Goal: Use online tool/utility: Use online tool/utility

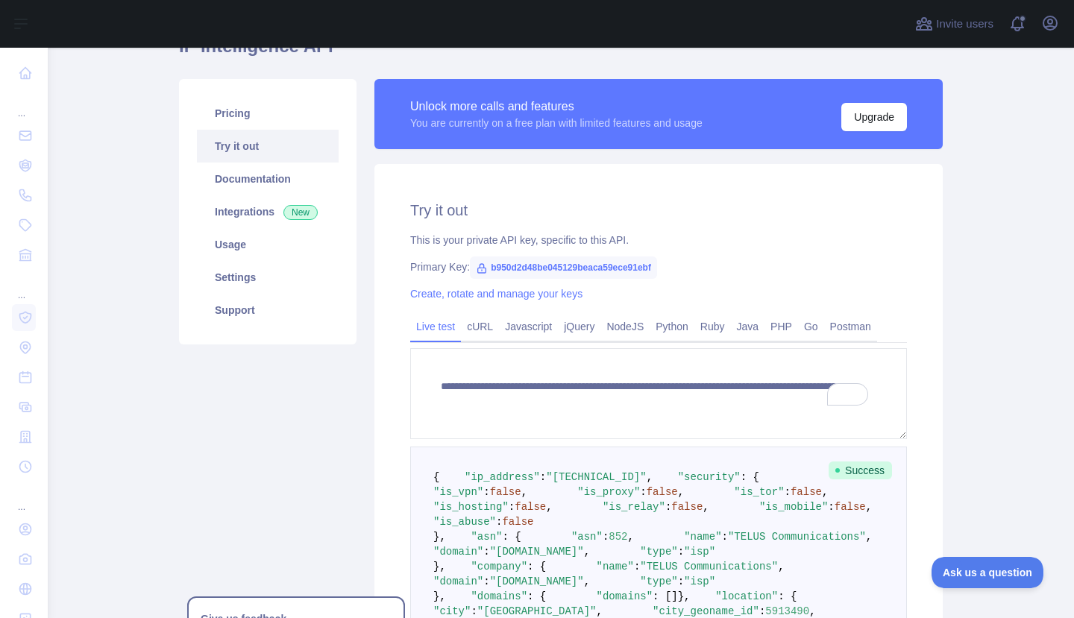
scroll to position [299, 0]
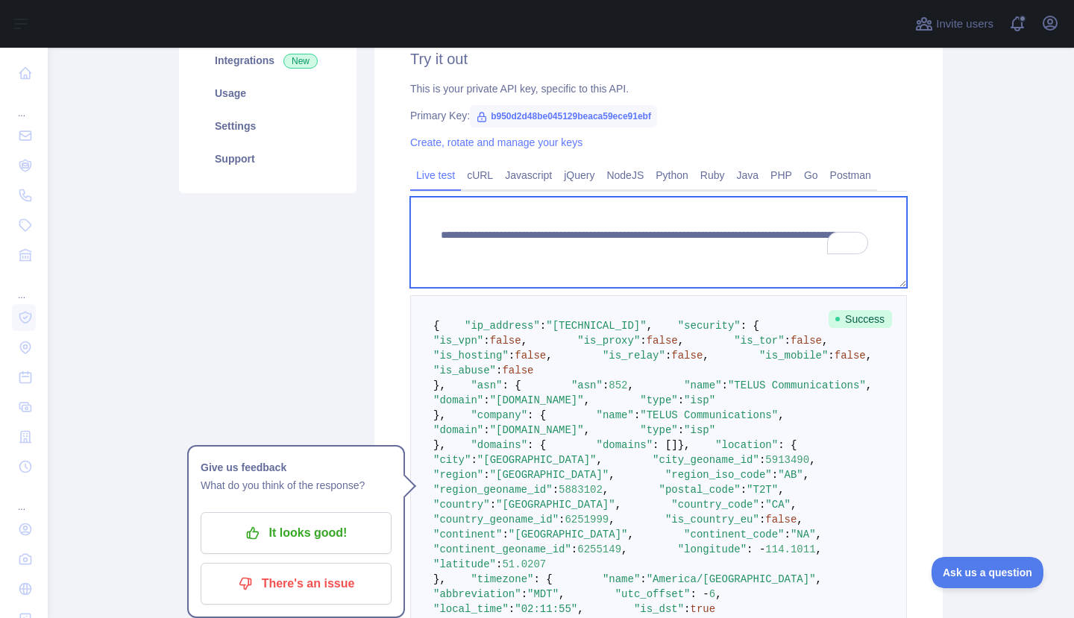
drag, startPoint x: 739, startPoint y: 248, endPoint x: 811, endPoint y: 249, distance: 72.4
click at [811, 249] on textarea "**********" at bounding box center [658, 242] width 497 height 91
paste textarea "To enrich screen reader interactions, please activate Accessibility in Grammarl…"
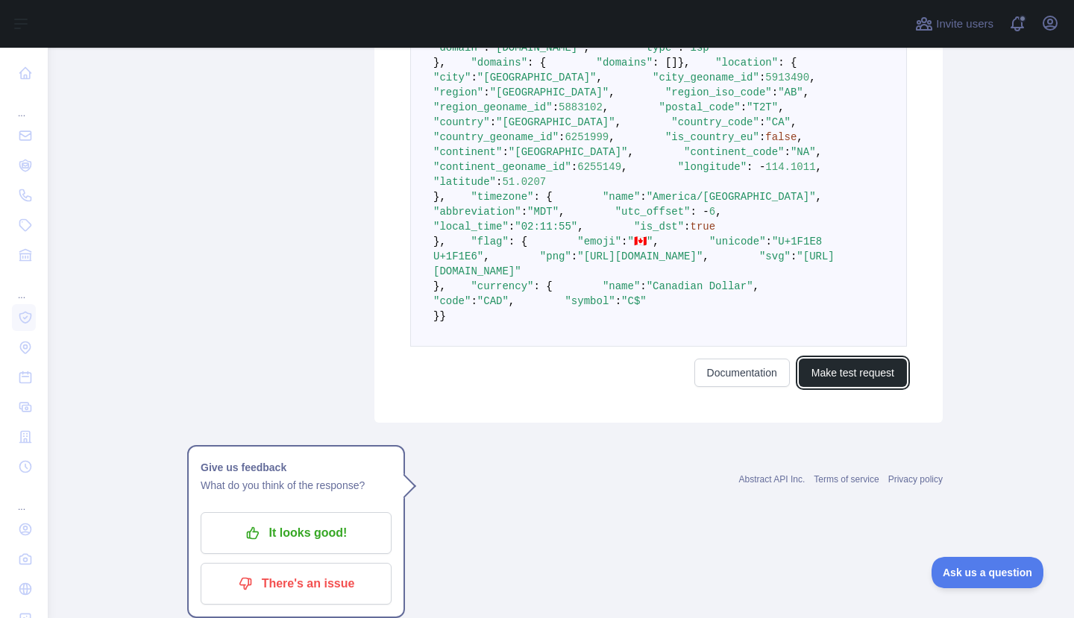
click at [853, 387] on button "Make test request" at bounding box center [853, 373] width 108 height 28
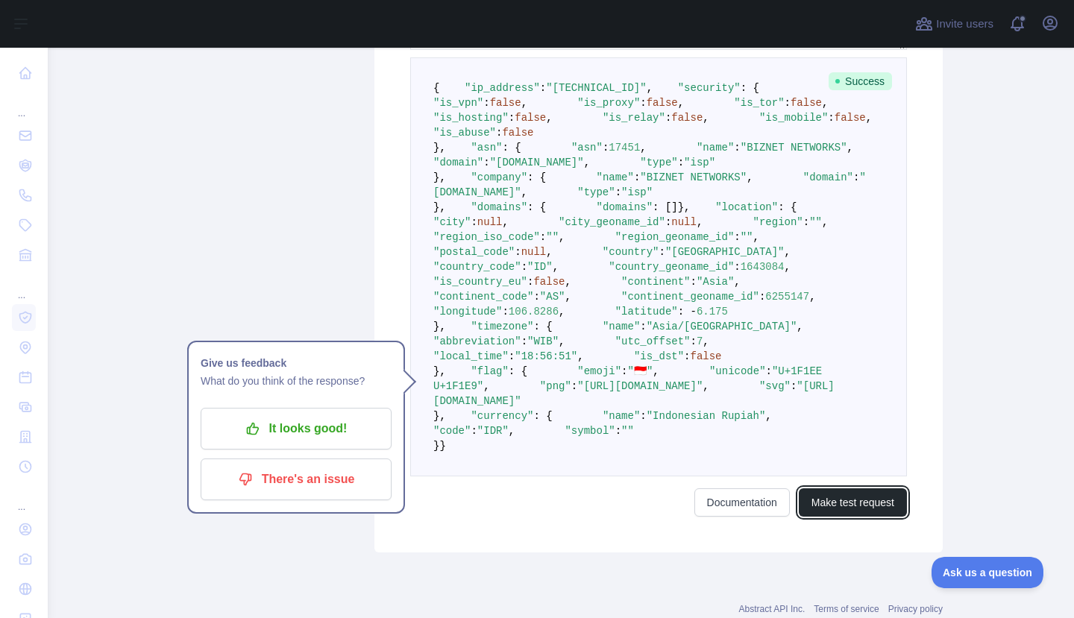
scroll to position [539, 0]
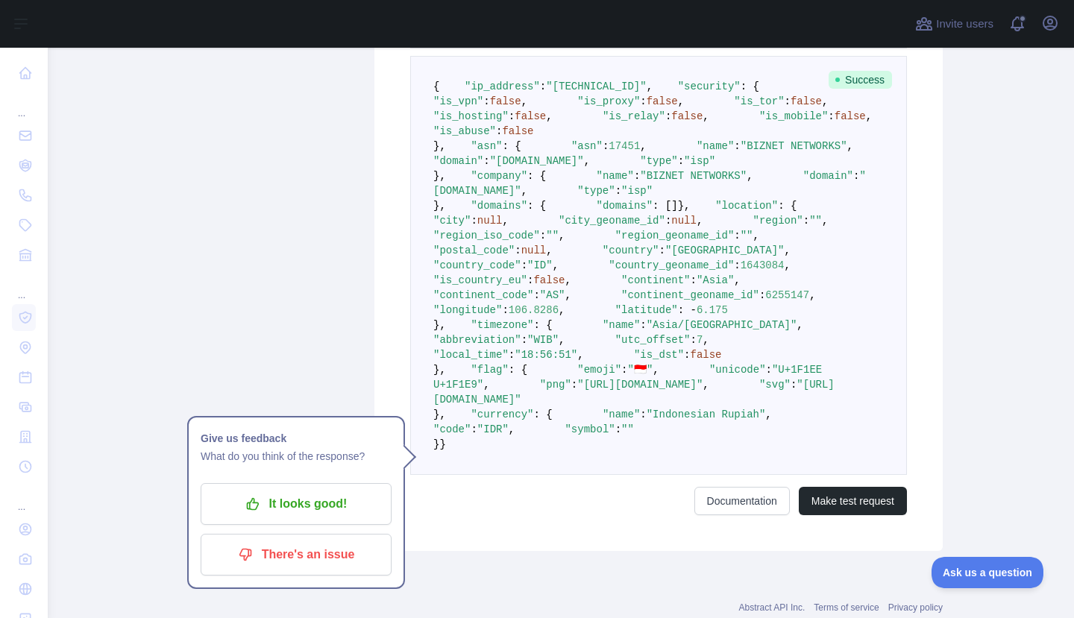
click at [503, 227] on span "null" at bounding box center [489, 221] width 25 height 12
click at [638, 475] on pre "{ "ip_address" : "[TECHNICAL_ID]" , "security" : { "is_vpn" : false , "is_proxy…" at bounding box center [658, 265] width 497 height 419
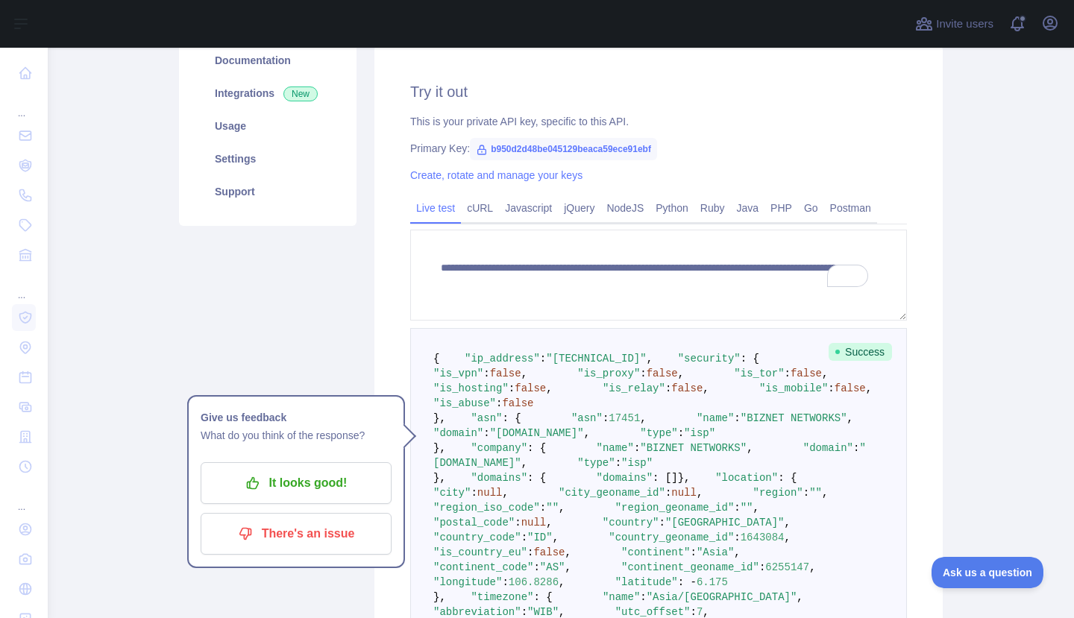
scroll to position [216, 0]
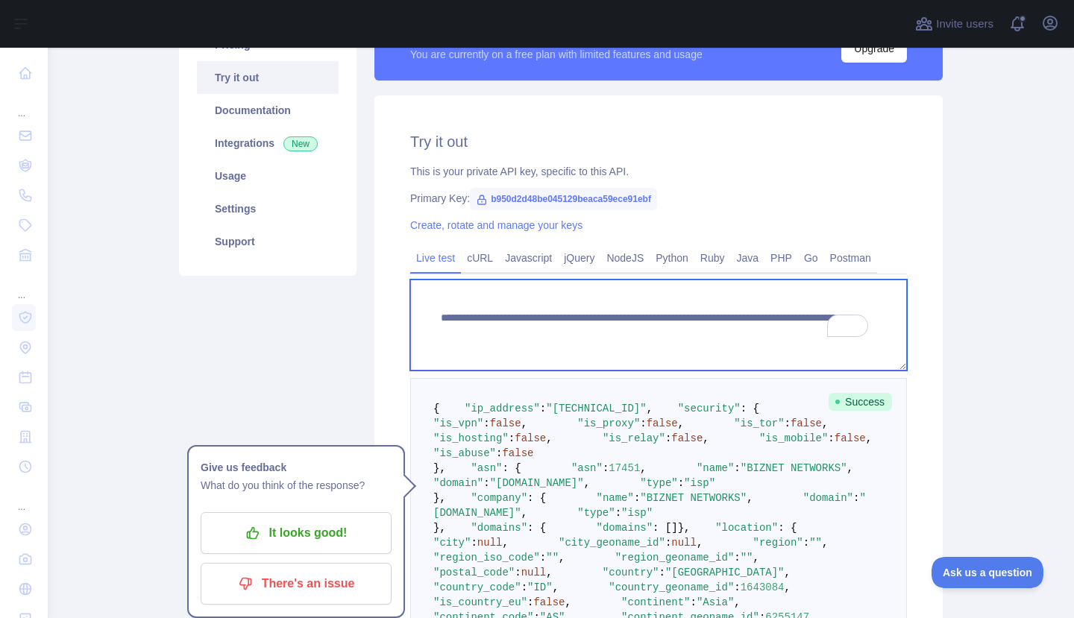
drag, startPoint x: 739, startPoint y: 333, endPoint x: 812, endPoint y: 332, distance: 73.9
click at [812, 332] on textarea "**********" at bounding box center [658, 325] width 497 height 91
paste textarea "To enrich screen reader interactions, please activate Accessibility in Grammarl…"
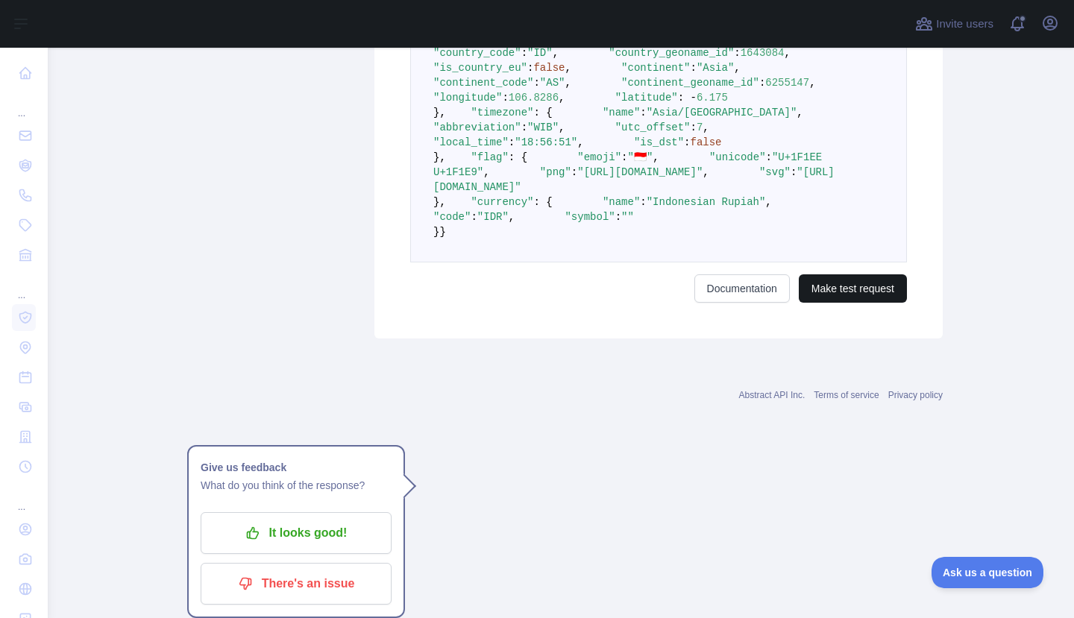
type textarea "**********"
click at [863, 303] on button "Make test request" at bounding box center [853, 289] width 108 height 28
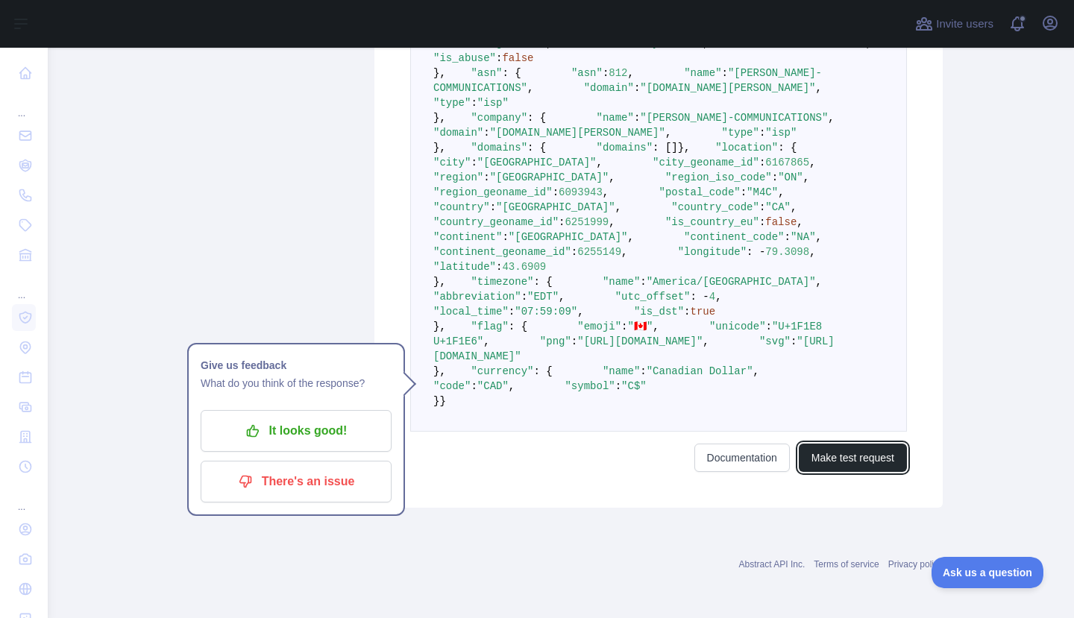
scroll to position [799, 0]
click at [545, 169] on span ""[GEOGRAPHIC_DATA]"" at bounding box center [536, 163] width 119 height 12
click at [562, 184] on span ""[GEOGRAPHIC_DATA]"" at bounding box center [549, 178] width 119 height 12
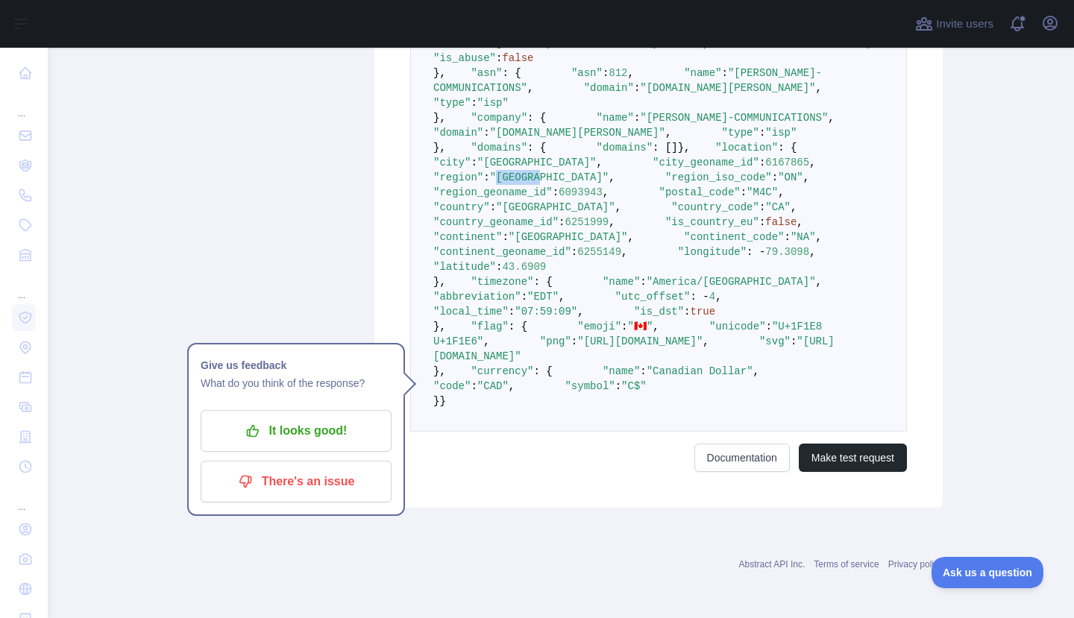
click at [571, 213] on span ""[GEOGRAPHIC_DATA]"" at bounding box center [555, 207] width 119 height 12
click at [624, 320] on pre "{ "ip_address" : "[TECHNICAL_ID]" , "security" : { "is_vpn" : false , "is_proxy…" at bounding box center [658, 207] width 497 height 449
drag, startPoint x: 634, startPoint y: 319, endPoint x: 477, endPoint y: 318, distance: 156.7
click at [477, 318] on pre "{ "ip_address" : "[TECHNICAL_ID]" , "security" : { "is_vpn" : false , "is_proxy…" at bounding box center [658, 207] width 497 height 449
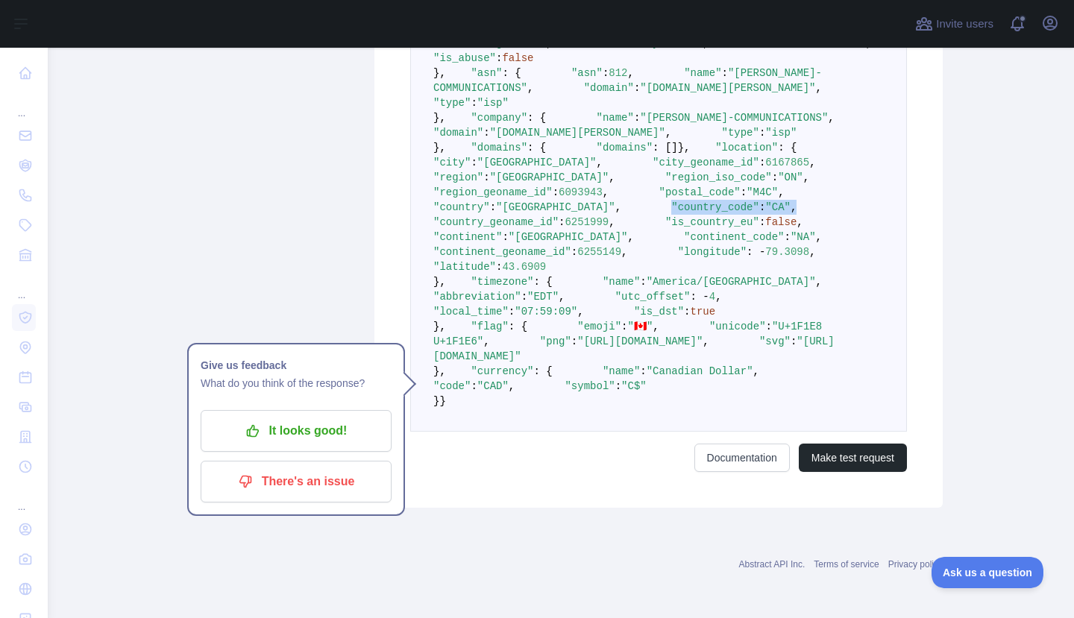
click at [621, 213] on span at bounding box center [646, 207] width 50 height 12
drag, startPoint x: 475, startPoint y: 319, endPoint x: 630, endPoint y: 318, distance: 154.4
click at [630, 318] on pre "{ "ip_address" : "[TECHNICAL_ID]" , "security" : { "is_vpn" : false , "is_proxy…" at bounding box center [658, 207] width 497 height 449
click at [639, 318] on pre "{ "ip_address" : "[TECHNICAL_ID]" , "security" : { "is_vpn" : false , "is_proxy…" at bounding box center [658, 207] width 497 height 449
drag, startPoint x: 595, startPoint y: 322, endPoint x: 477, endPoint y: 322, distance: 118.6
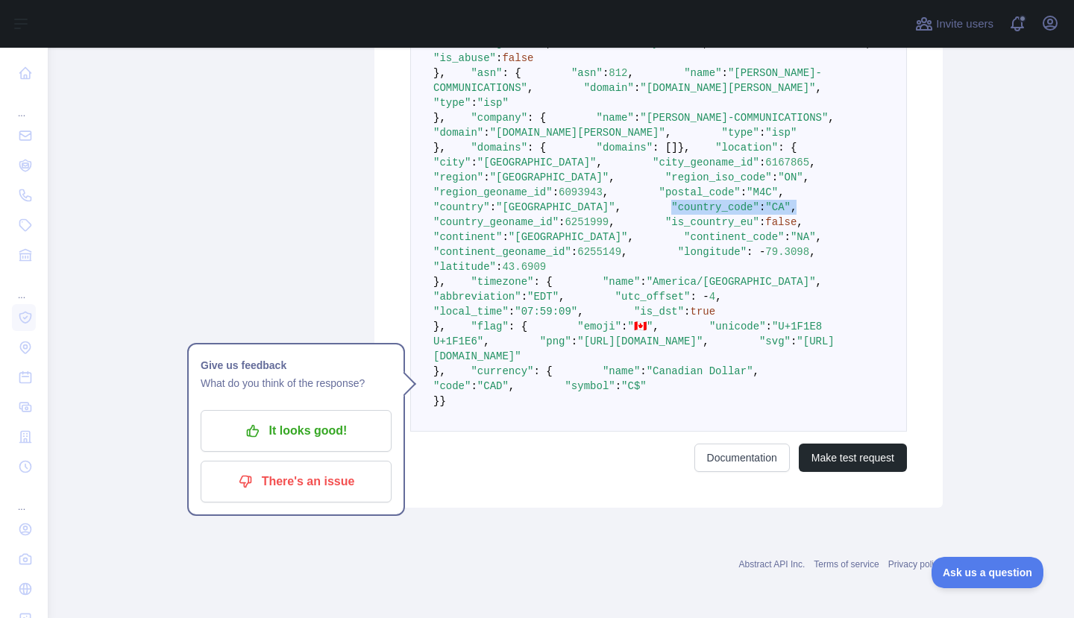
click at [477, 322] on pre "{ "ip_address" : "[TECHNICAL_ID]" , "security" : { "is_vpn" : false , "is_proxy…" at bounding box center [658, 207] width 497 height 449
click at [621, 213] on span at bounding box center [646, 207] width 50 height 12
drag, startPoint x: 521, startPoint y: 319, endPoint x: 658, endPoint y: 319, distance: 137.3
click at [658, 319] on pre "{ "ip_address" : "[TECHNICAL_ID]" , "security" : { "is_vpn" : false , "is_proxy…" at bounding box center [658, 207] width 497 height 449
click at [668, 319] on pre "{ "ip_address" : "[TECHNICAL_ID]" , "security" : { "is_vpn" : false , "is_proxy…" at bounding box center [658, 207] width 497 height 449
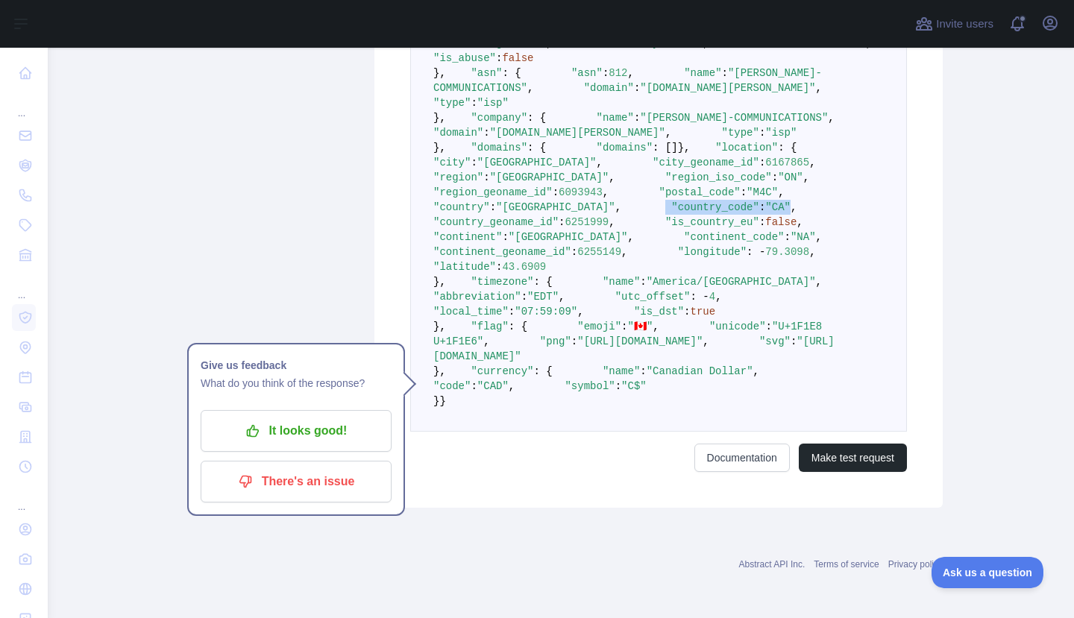
drag, startPoint x: 600, startPoint y: 320, endPoint x: 473, endPoint y: 320, distance: 126.8
click at [621, 213] on span ""country_code" : "CA" ," at bounding box center [708, 207] width 175 height 12
click at [621, 213] on span at bounding box center [646, 207] width 50 height 12
drag, startPoint x: 472, startPoint y: 322, endPoint x: 622, endPoint y: 318, distance: 150.0
click at [622, 318] on pre "{ "ip_address" : "[TECHNICAL_ID]" , "security" : { "is_vpn" : false , "is_proxy…" at bounding box center [658, 207] width 497 height 449
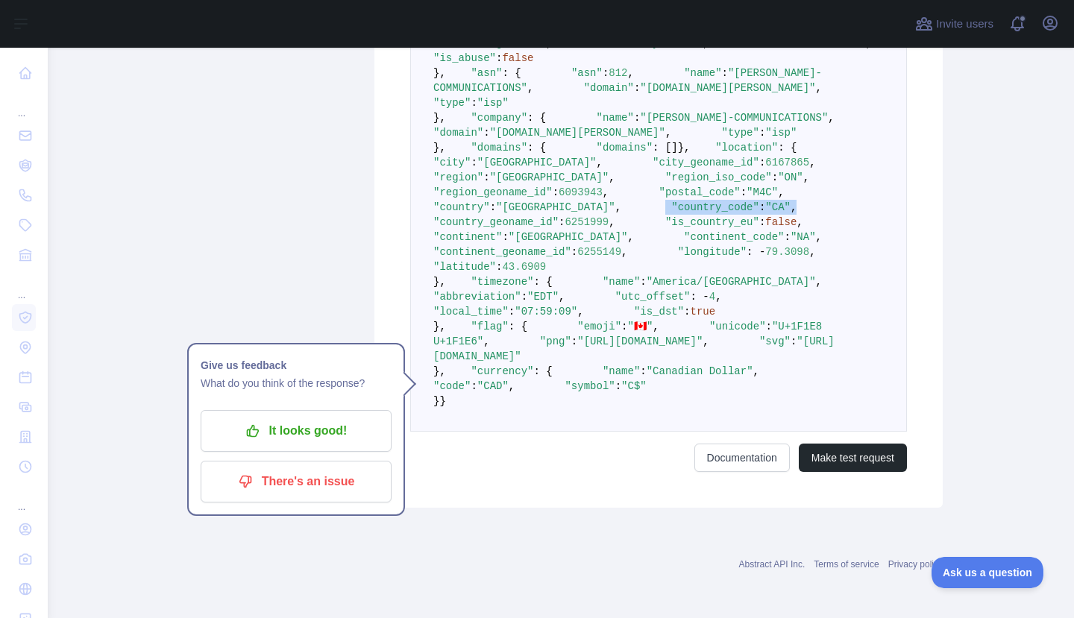
click at [627, 318] on pre "{ "ip_address" : "[TECHNICAL_ID]" , "security" : { "is_vpn" : false , "is_proxy…" at bounding box center [658, 207] width 497 height 449
drag, startPoint x: 593, startPoint y: 322, endPoint x: 479, endPoint y: 322, distance: 114.1
click at [479, 322] on pre "{ "ip_address" : "[TECHNICAL_ID]" , "security" : { "is_vpn" : false , "is_proxy…" at bounding box center [658, 207] width 497 height 449
click at [671, 213] on span ""country_code"" at bounding box center [715, 207] width 88 height 12
